Goal: Transaction & Acquisition: Purchase product/service

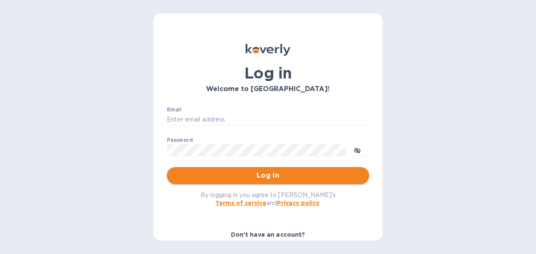
type input "[EMAIL_ADDRESS][DOMAIN_NAME]"
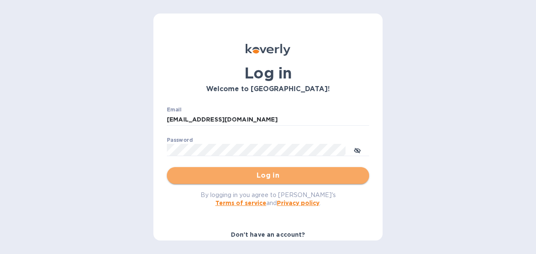
click at [289, 173] on span "Log in" at bounding box center [267, 175] width 189 height 10
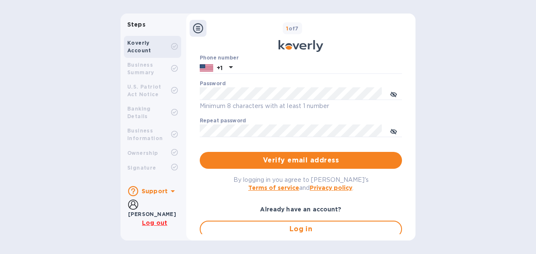
scroll to position [158, 0]
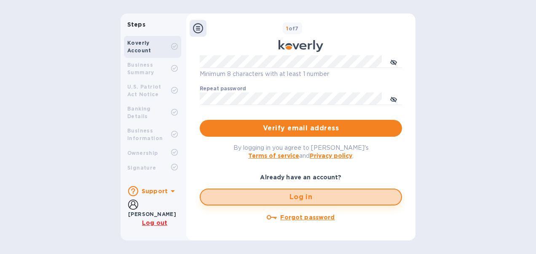
click at [299, 197] on span "Log in" at bounding box center [300, 197] width 187 height 10
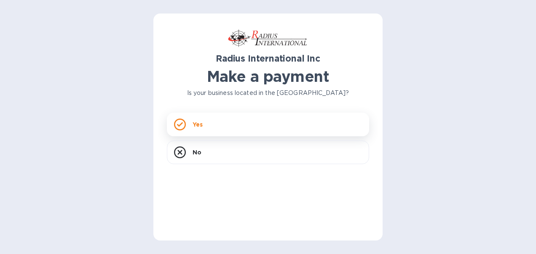
click at [216, 131] on div "Yes" at bounding box center [268, 124] width 202 height 24
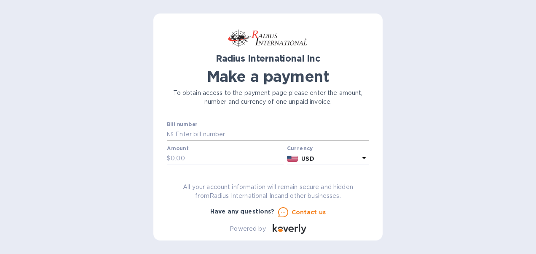
click at [215, 131] on input "text" at bounding box center [270, 134] width 195 height 13
type input "BA103166"
click at [214, 158] on input "text" at bounding box center [227, 158] width 113 height 13
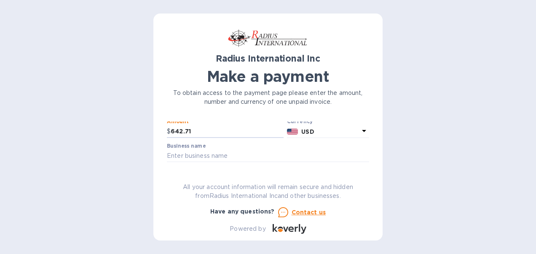
scroll to position [25, 0]
type input "642.71"
click at [214, 153] on input "text" at bounding box center [268, 157] width 202 height 13
type input "Grayson Thermal Systems"
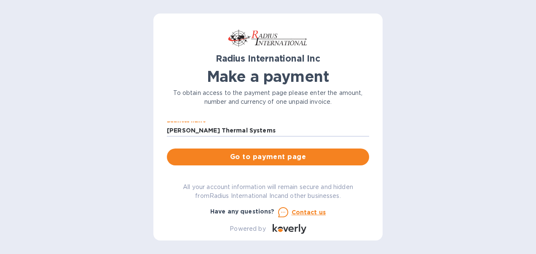
scroll to position [53, 0]
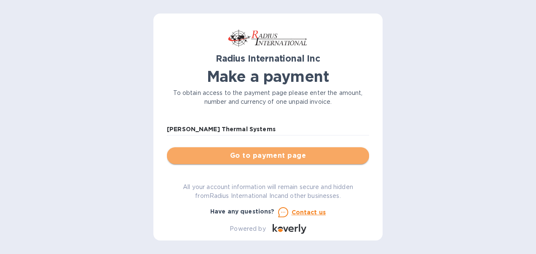
click at [312, 150] on button "Go to payment page" at bounding box center [268, 155] width 202 height 17
